Goal: Transaction & Acquisition: Download file/media

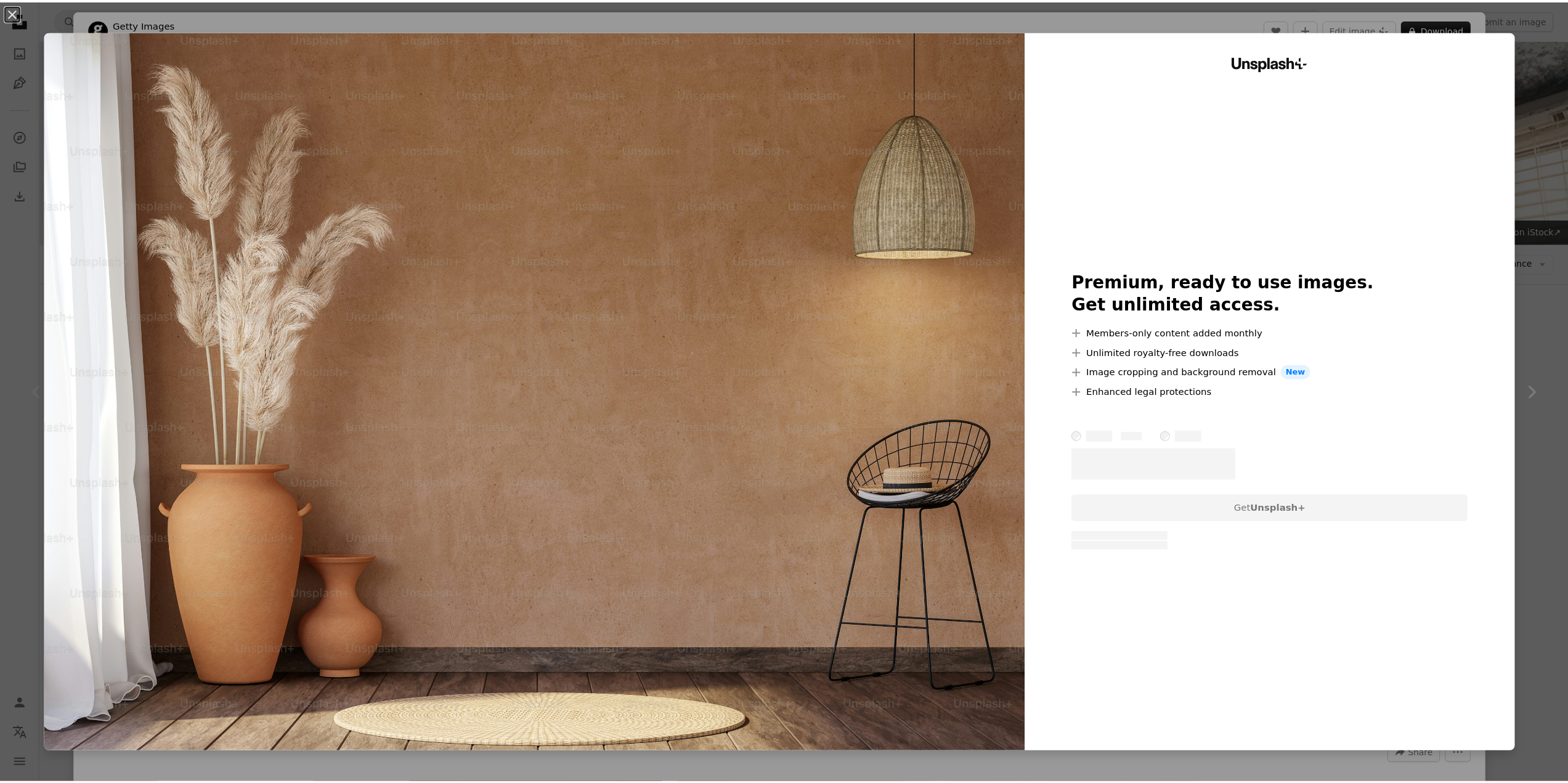
scroll to position [41, 0]
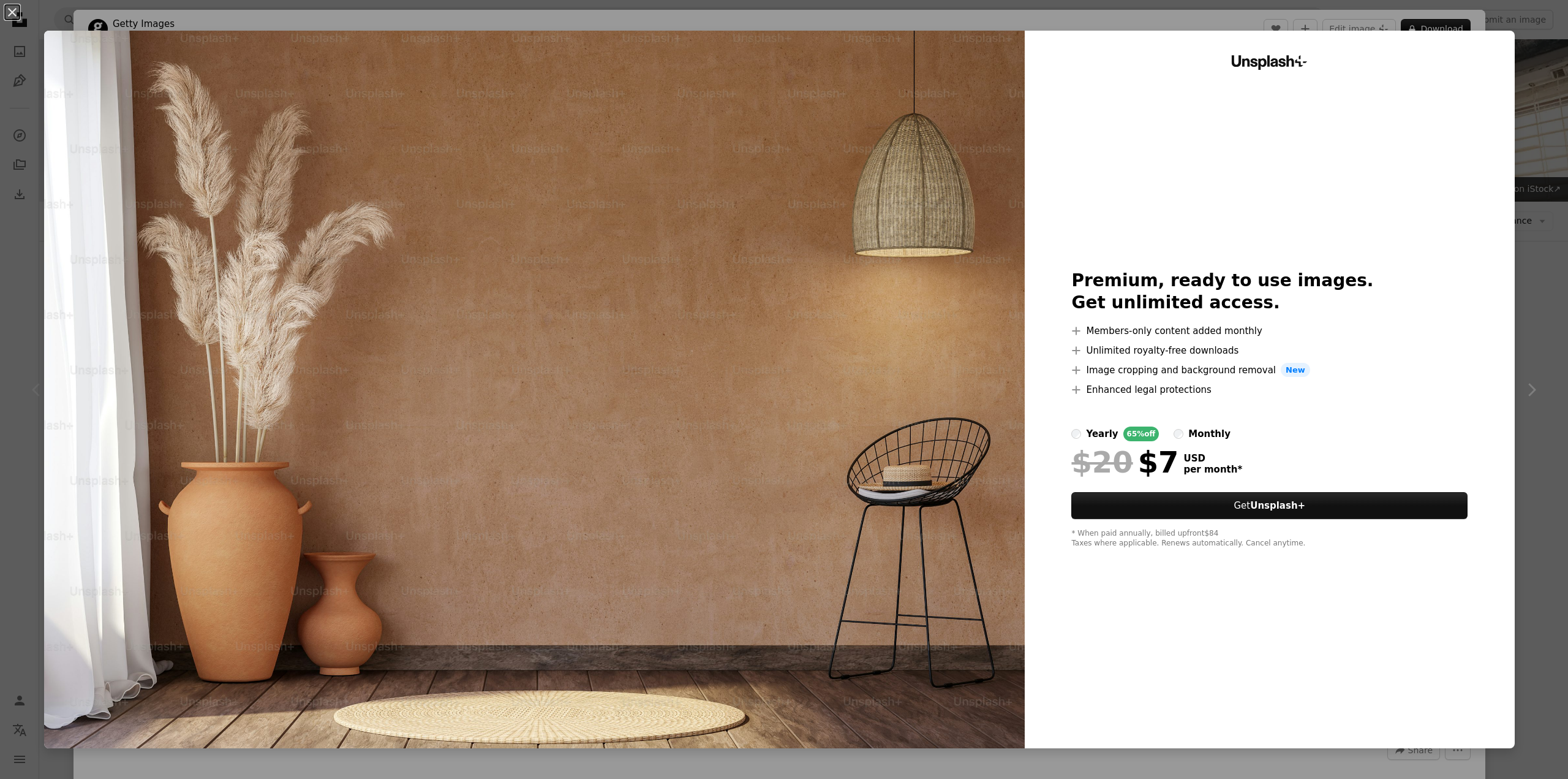
click at [1519, 60] on div "An X shape Unsplash+ Premium, ready to use images. Get unlimited access. A plus…" at bounding box center [784, 389] width 1568 height 779
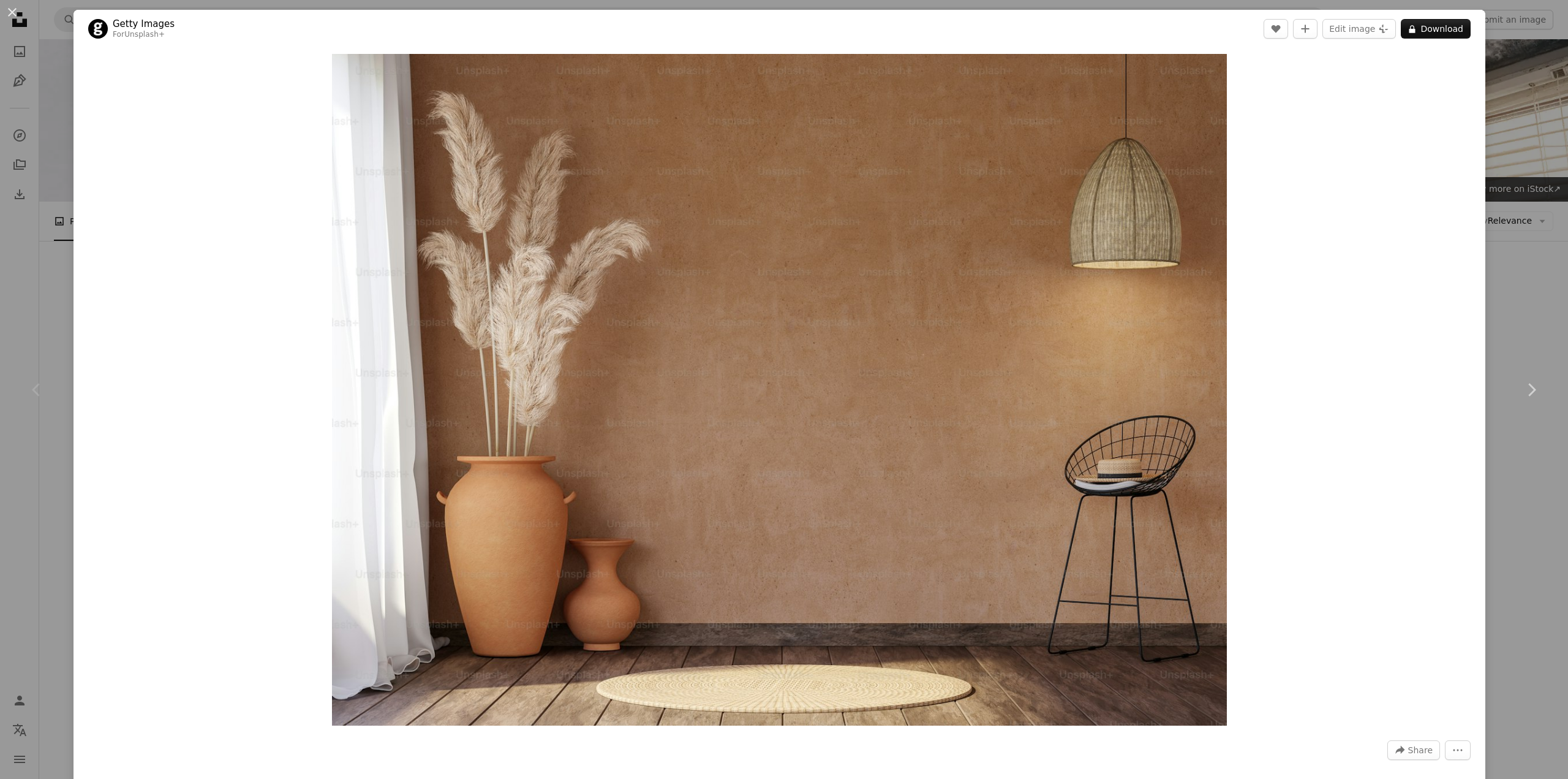
click at [1513, 160] on div "An X shape Chevron left Chevron right Getty Images For Unsplash+ A heart A plus…" at bounding box center [784, 389] width 1568 height 779
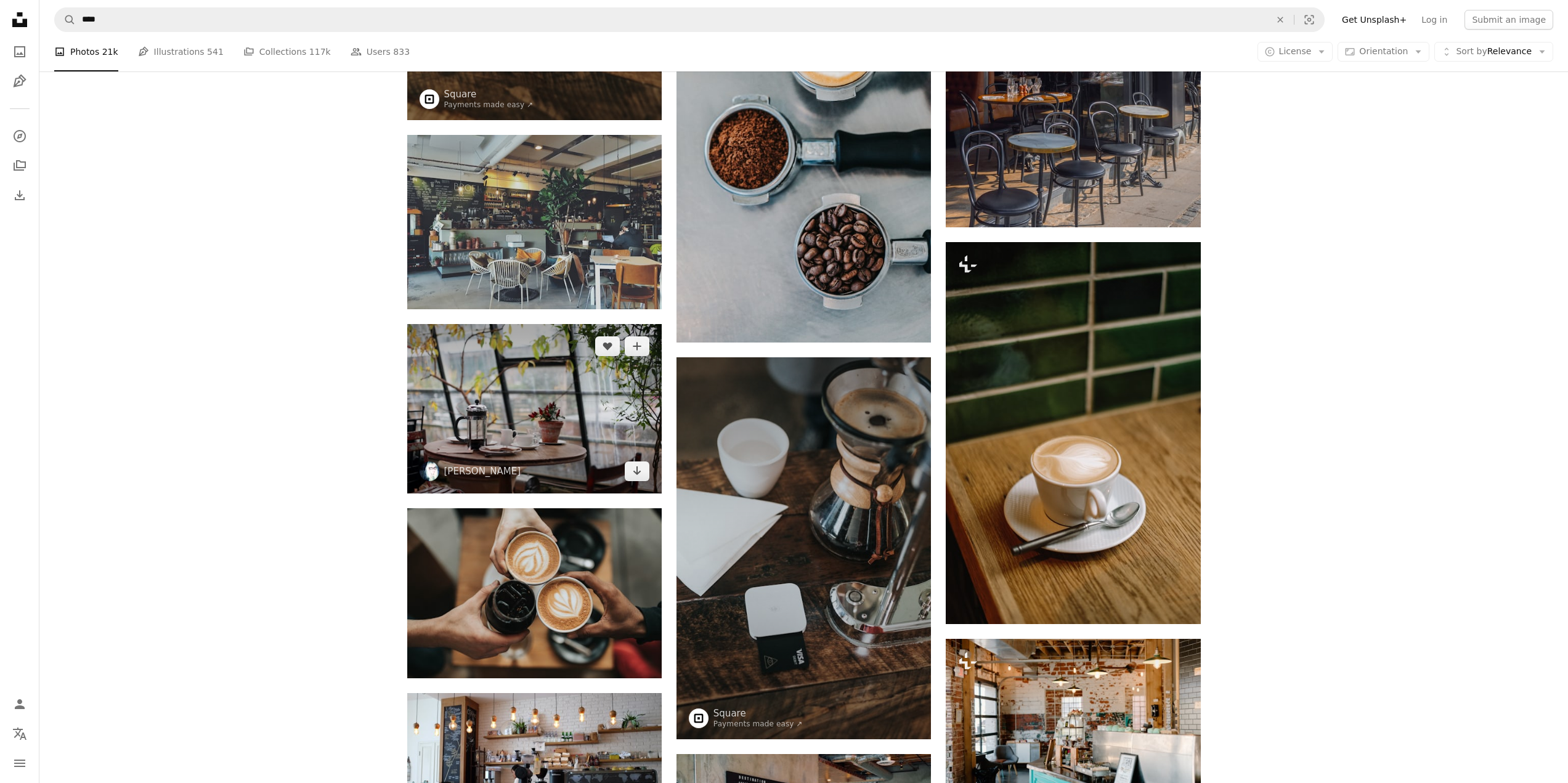
scroll to position [1116, 0]
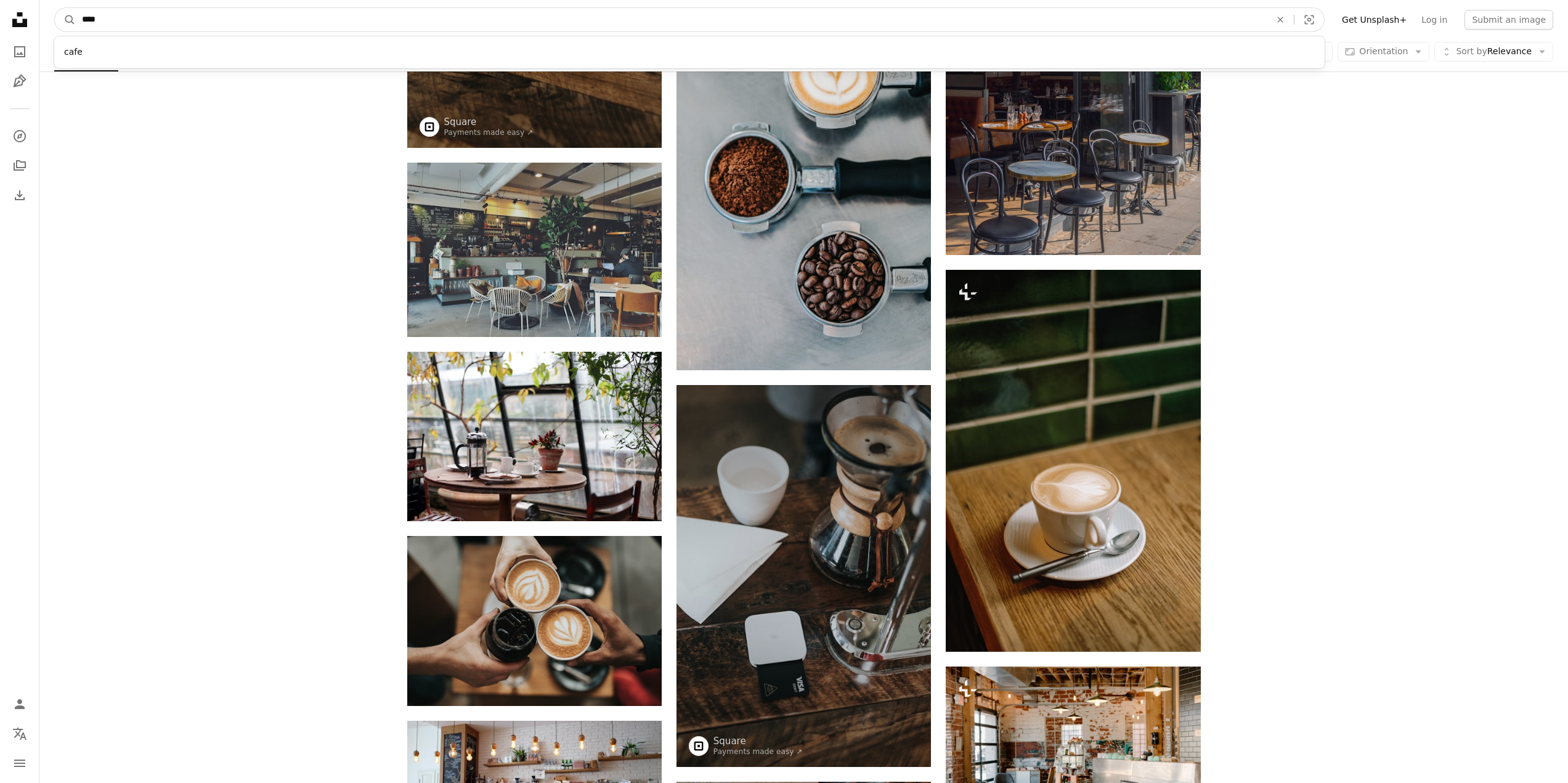
drag, startPoint x: 184, startPoint y: 17, endPoint x: 1, endPoint y: 18, distance: 183.0
type input "****"
click at [55, 8] on button "A magnifying glass" at bounding box center [65, 19] width 21 height 23
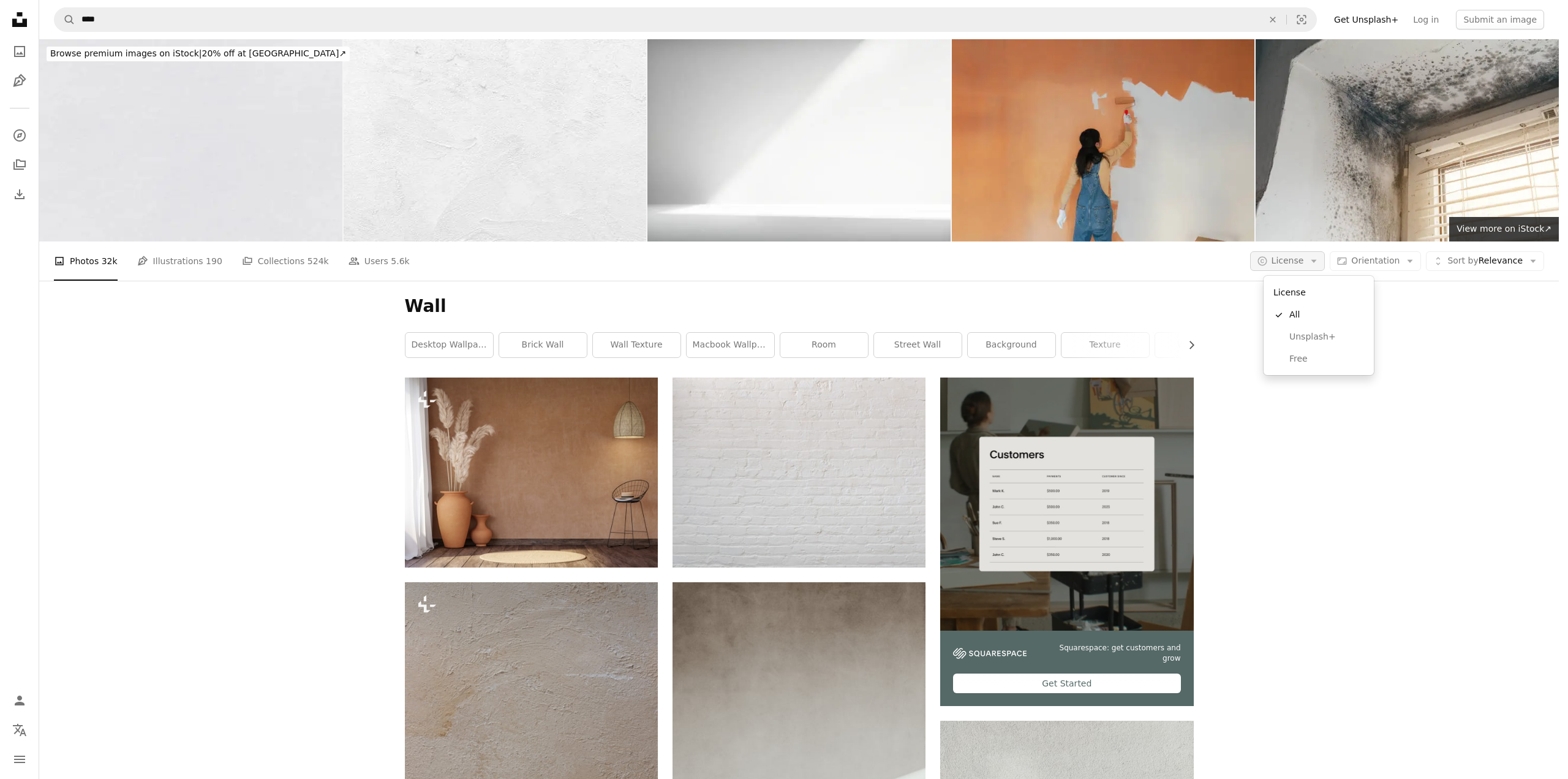
click at [1295, 258] on span "License" at bounding box center [1287, 260] width 32 height 10
click at [1321, 350] on link "Free" at bounding box center [1319, 359] width 101 height 22
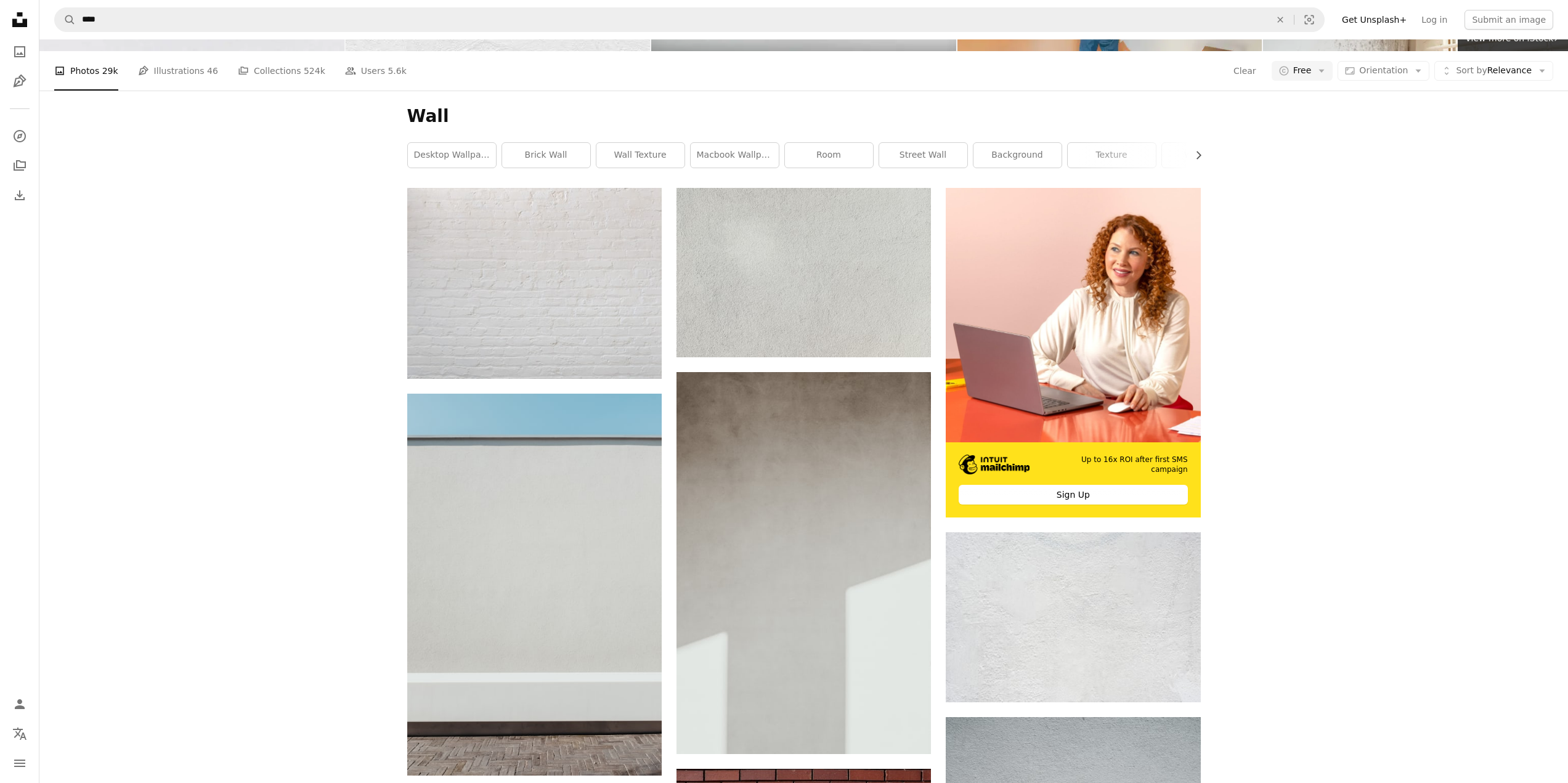
scroll to position [123, 0]
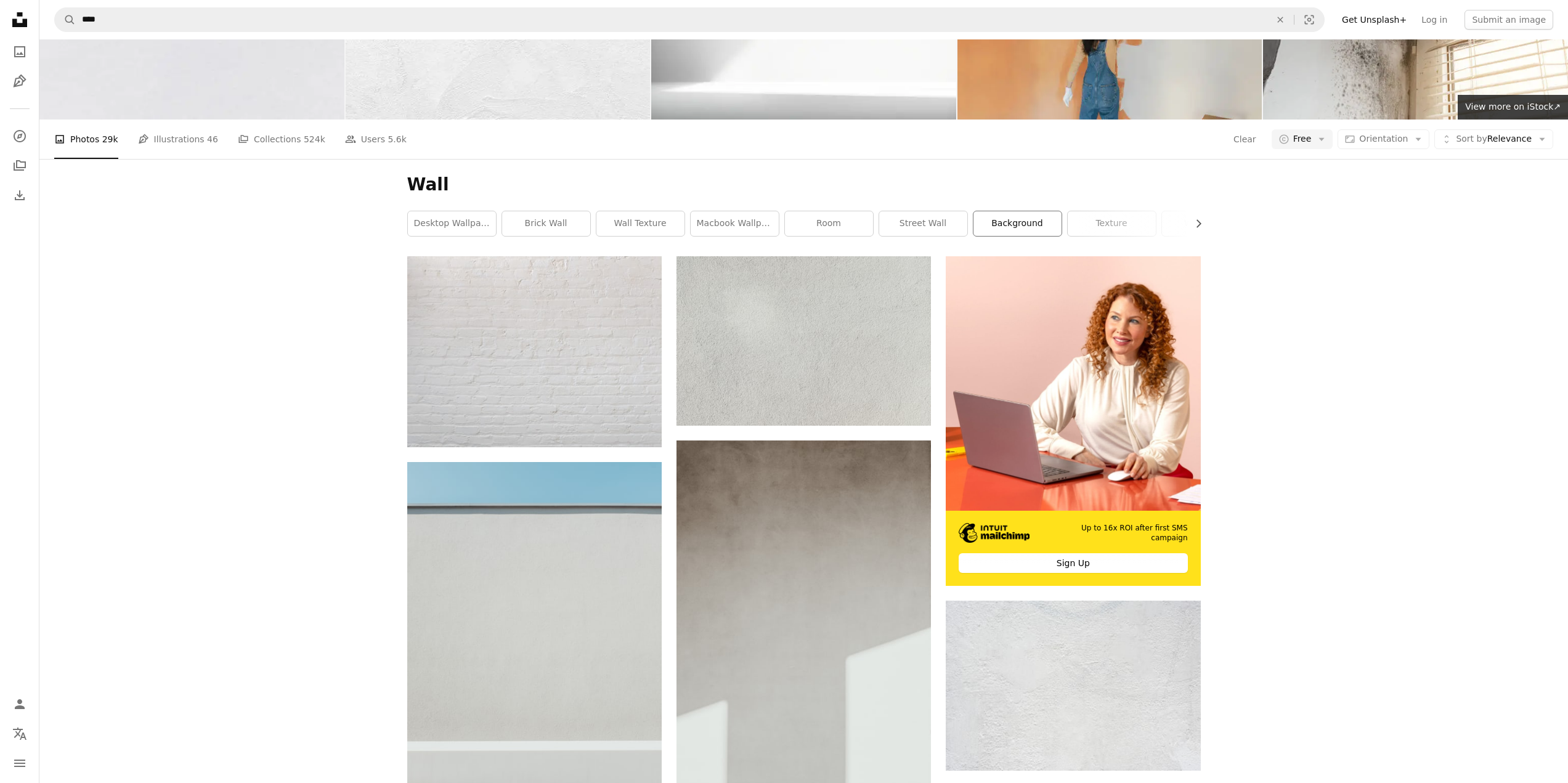
click at [1001, 224] on link "background" at bounding box center [1018, 224] width 88 height 25
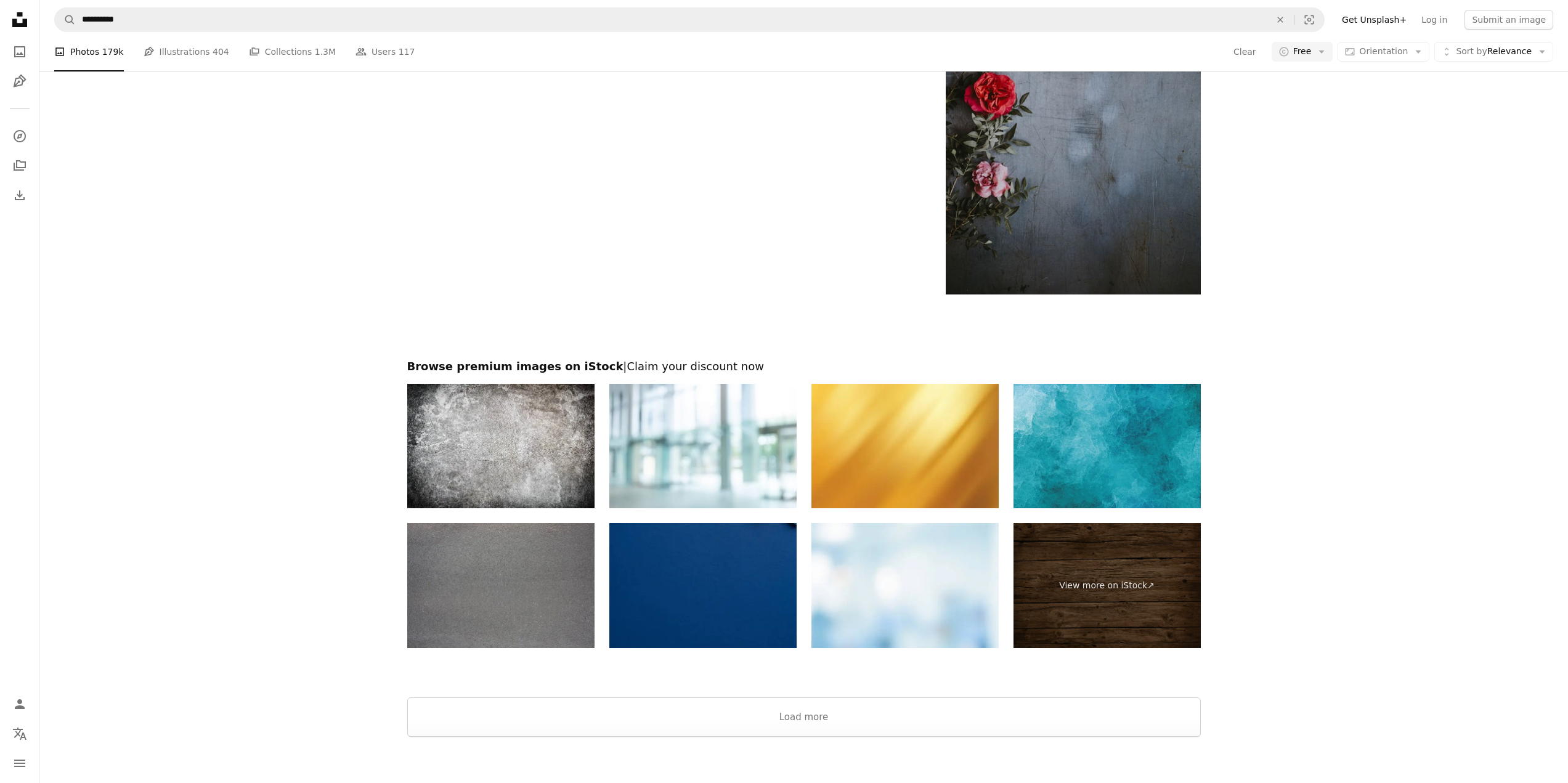
scroll to position [2587, 0]
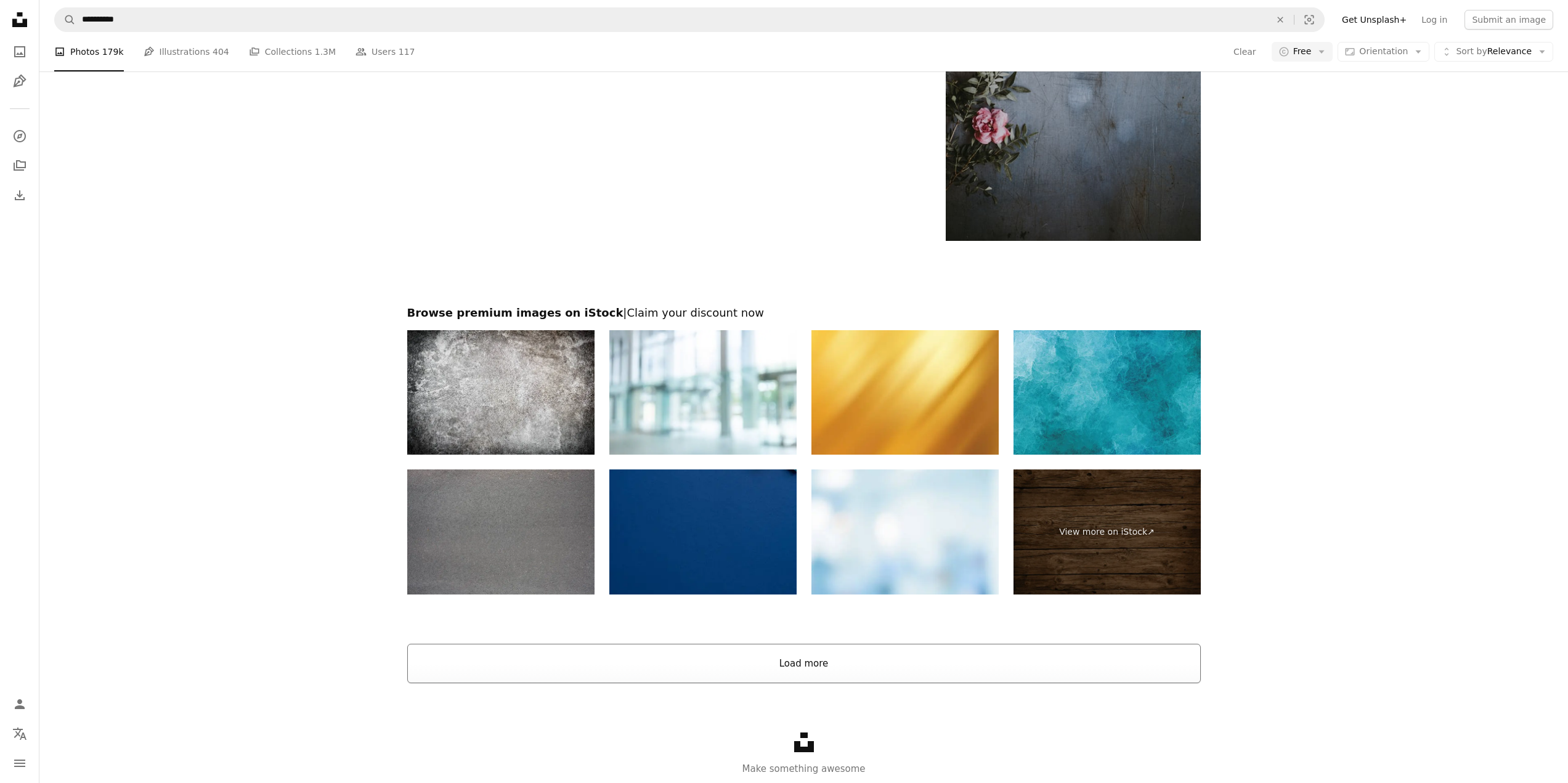
click at [786, 669] on button "Load more" at bounding box center [804, 663] width 793 height 39
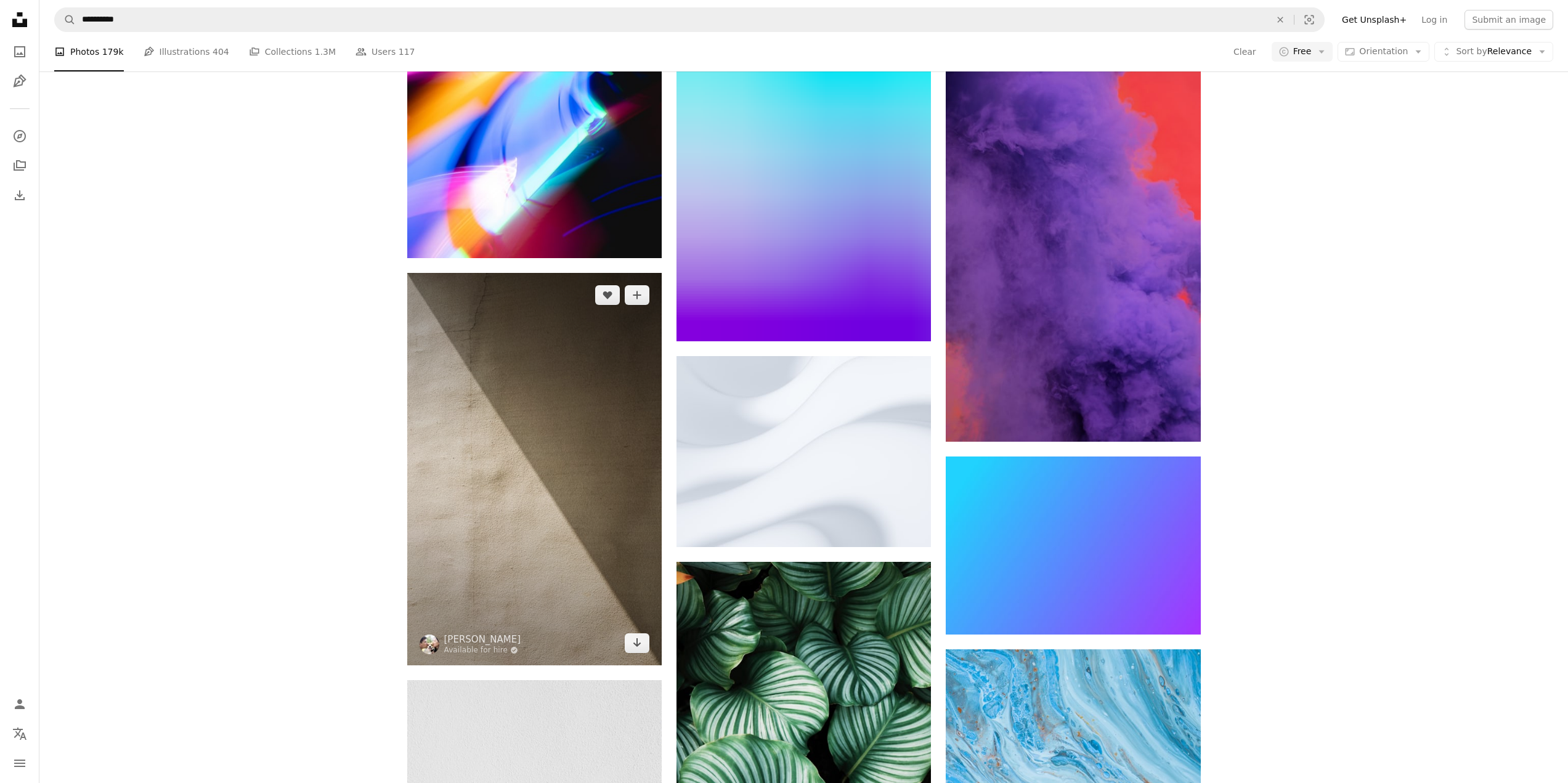
scroll to position [27593, 0]
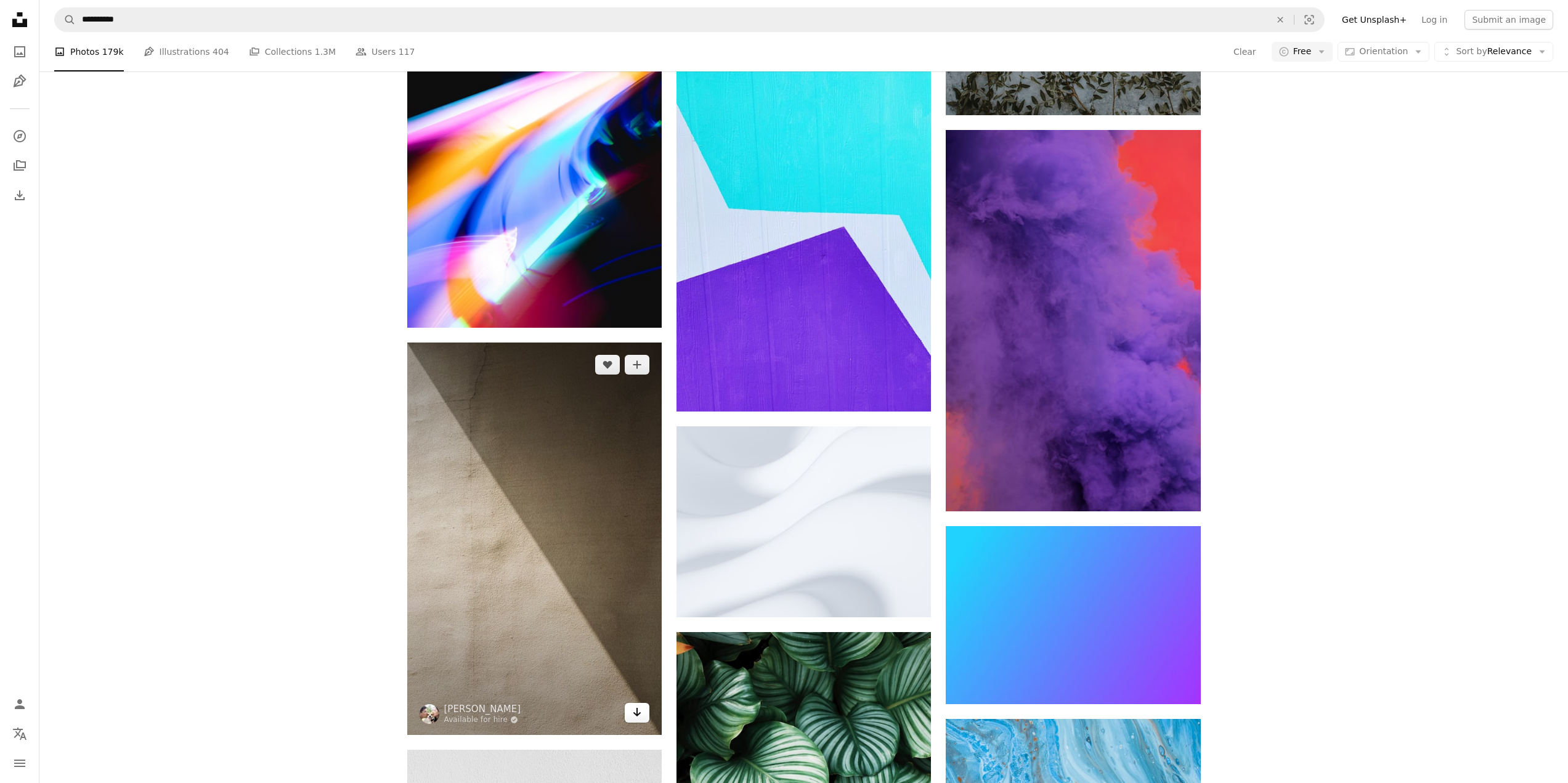
click at [636, 708] on icon "Arrow pointing down" at bounding box center [637, 712] width 10 height 15
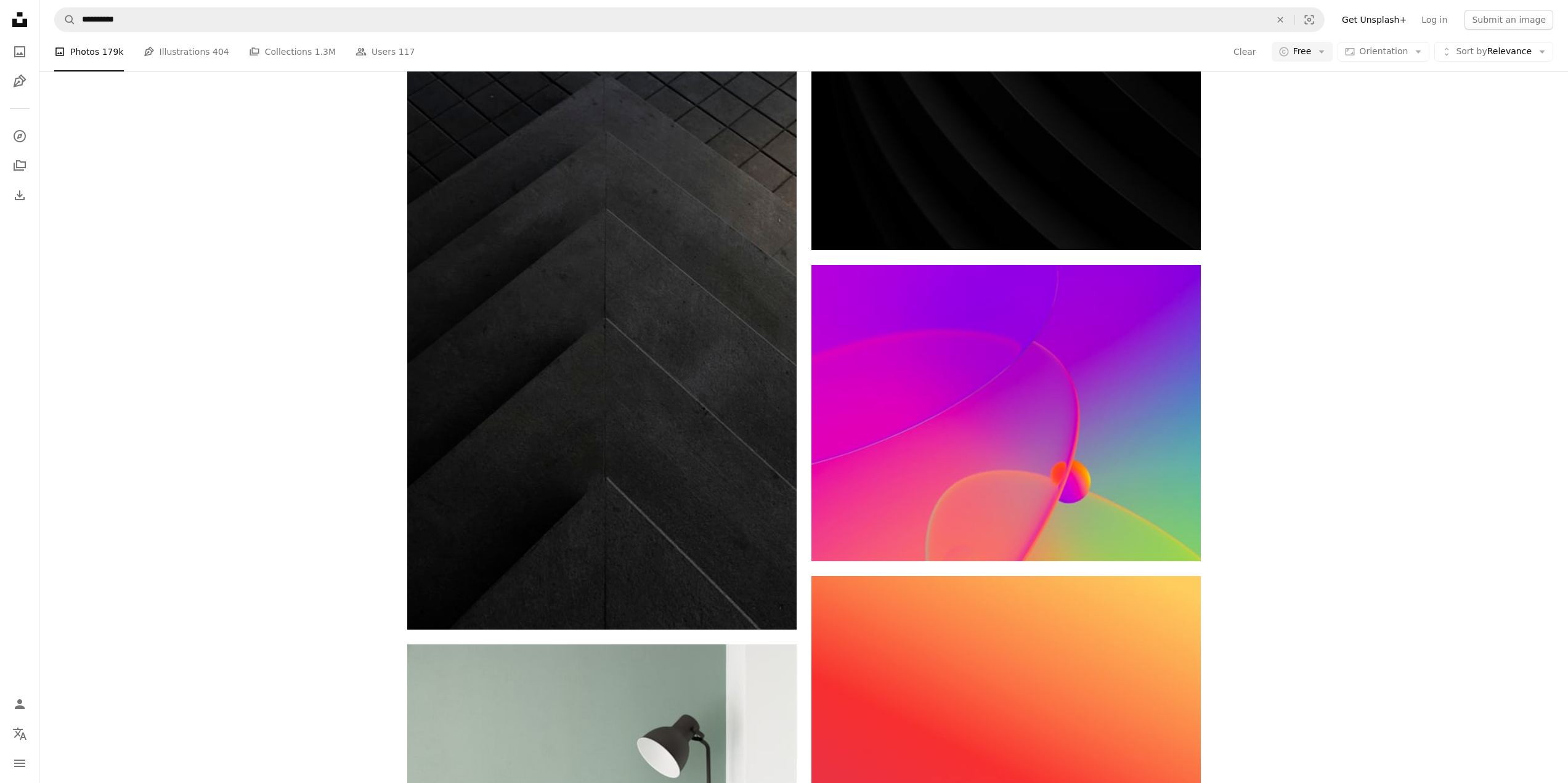
scroll to position [87580, 0]
